Goal: Check status: Check status

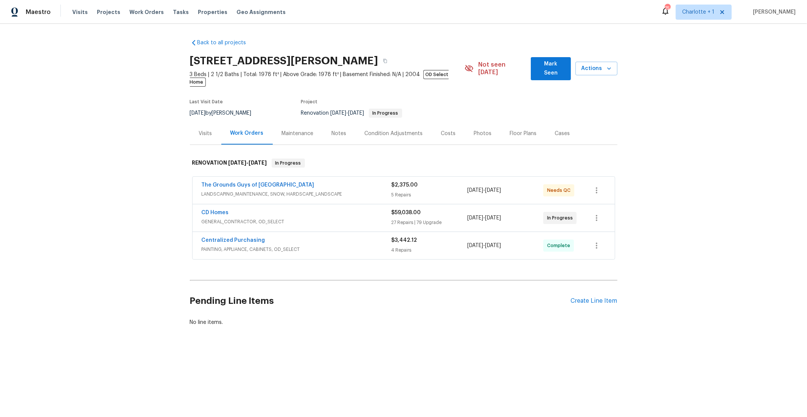
click at [281, 218] on span "GENERAL_CONTRACTOR, OD_SELECT" at bounding box center [297, 222] width 190 height 8
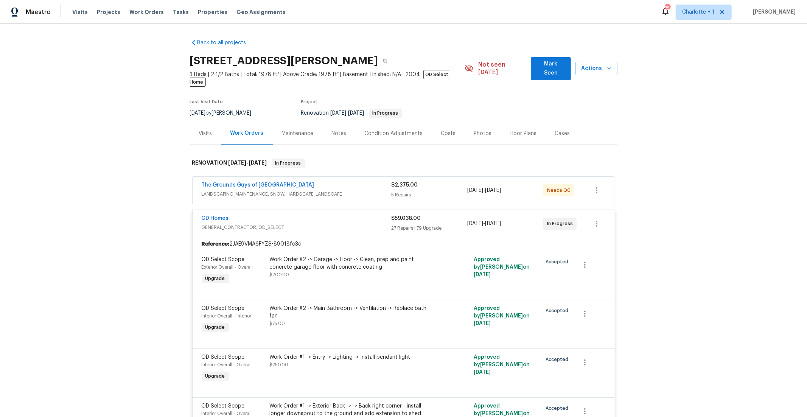
click at [158, 238] on div "Back to all projects [STREET_ADDRESS][PERSON_NAME] 3 Beds | 2 1/2 Baths | Total…" at bounding box center [403, 220] width 807 height 393
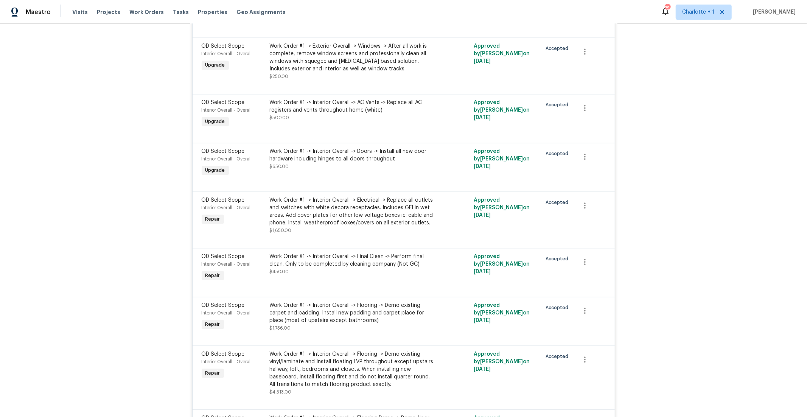
scroll to position [1903, 0]
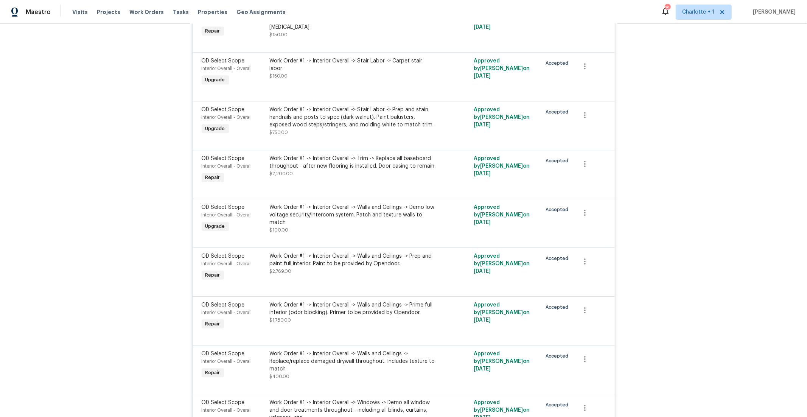
click at [361, 223] on div "Work Order #1 -> Interior Overall -> Walls and Ceilings -> Demo low voltage sec…" at bounding box center [353, 214] width 166 height 23
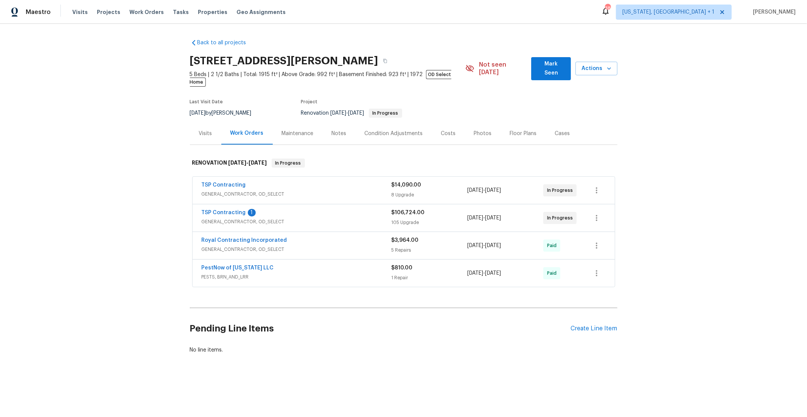
click at [251, 218] on span "GENERAL_CONTRACTOR, OD_SELECT" at bounding box center [297, 222] width 190 height 8
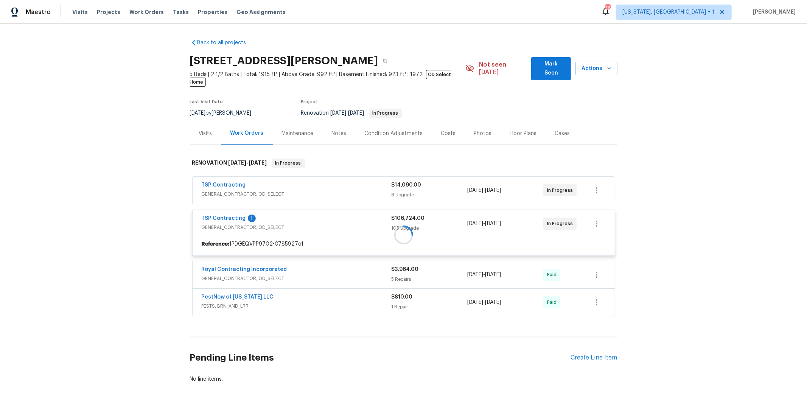
click at [266, 186] on div at bounding box center [403, 235] width 427 height 168
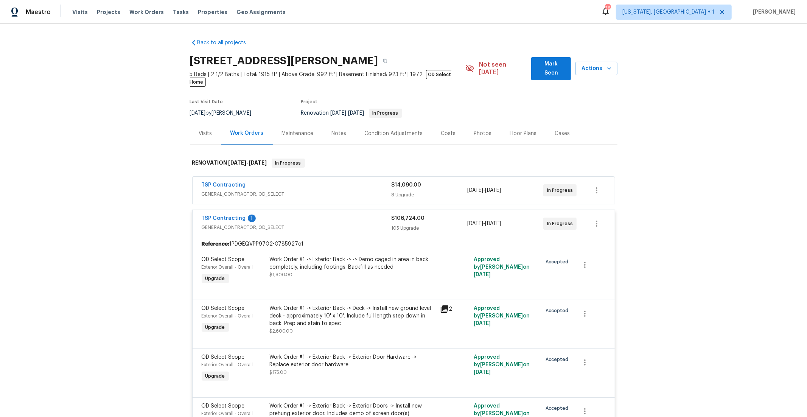
click at [267, 190] on span "GENERAL_CONTRACTOR, OD_SELECT" at bounding box center [297, 194] width 190 height 8
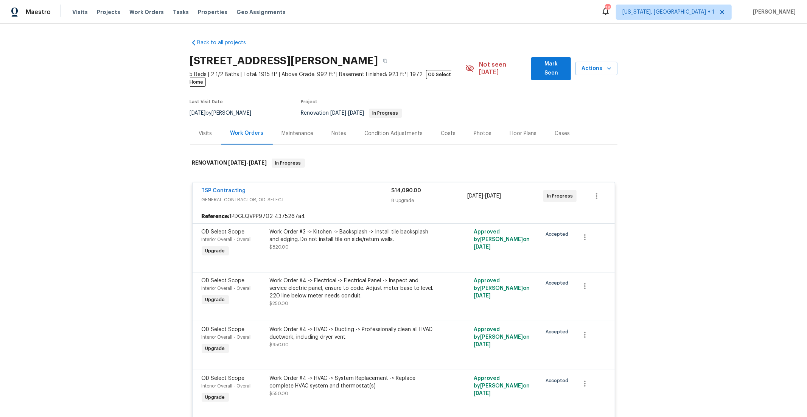
scroll to position [2532, 0]
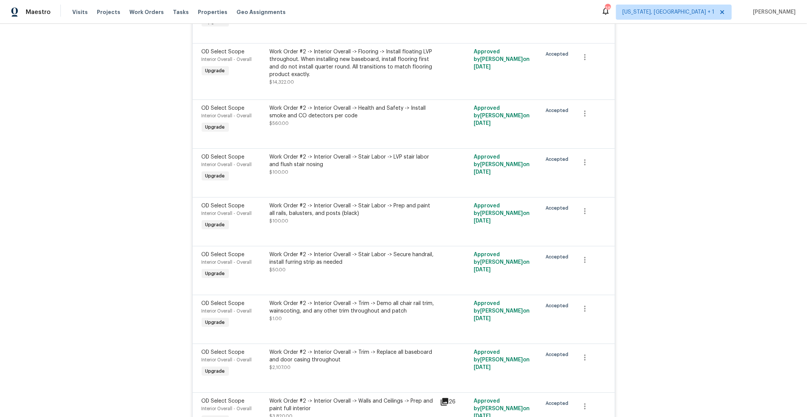
click at [368, 205] on div "OD Select Scope Interior Overall - Overall Upgrade Work Order #2 -> Interior Ov…" at bounding box center [403, 221] width 422 height 49
click at [366, 224] on div "Work Order #2 -> Interior Overall -> Stair Labor -> Prep and paint all rails, b…" at bounding box center [353, 213] width 166 height 23
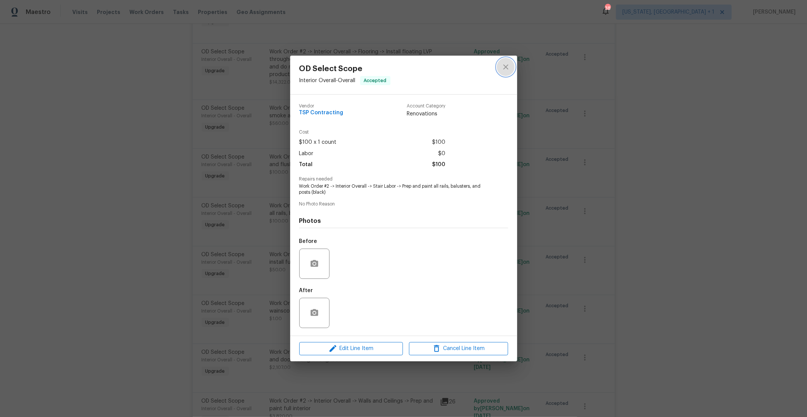
click at [504, 64] on icon "close" at bounding box center [505, 66] width 9 height 9
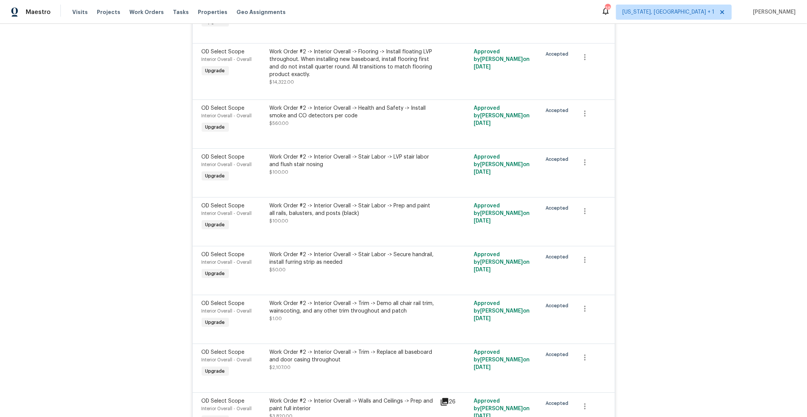
click at [384, 265] on div "Work Order #2 -> Interior Overall -> Stair Labor -> Secure handrail, install fu…" at bounding box center [353, 258] width 166 height 15
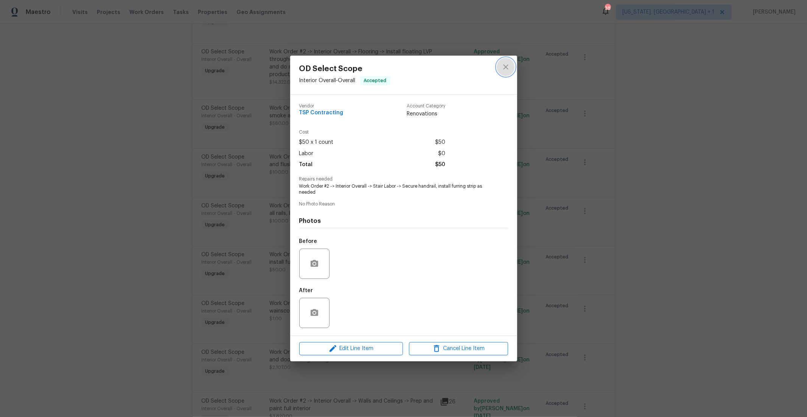
drag, startPoint x: 506, startPoint y: 67, endPoint x: 466, endPoint y: 129, distance: 74.3
click at [506, 67] on icon "close" at bounding box center [505, 66] width 9 height 9
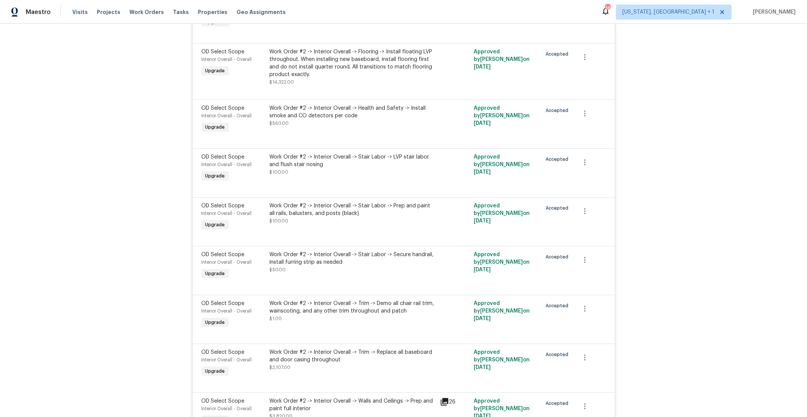
click at [388, 225] on div "Work Order #2 -> Interior Overall -> Stair Labor -> Prep and paint all rails, b…" at bounding box center [353, 213] width 166 height 23
